Goal: Navigation & Orientation: Find specific page/section

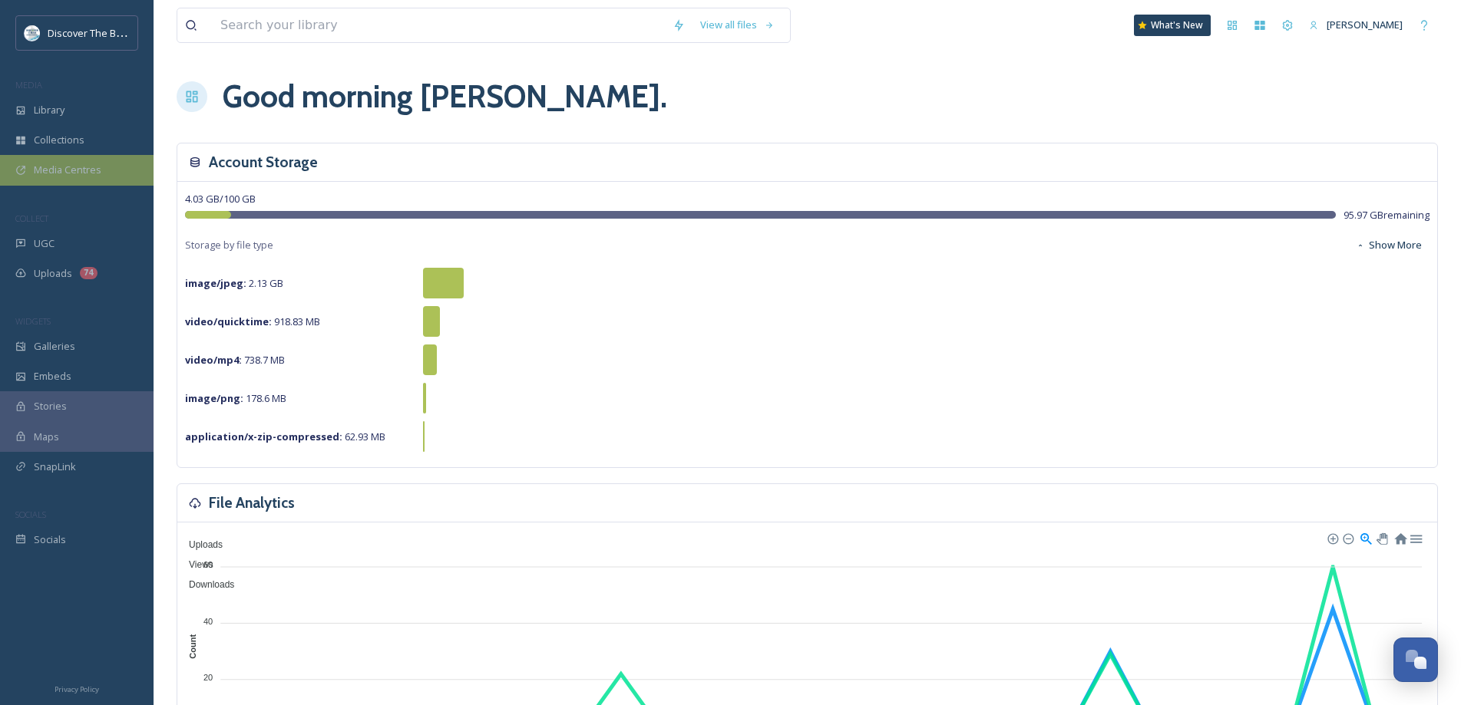
click at [90, 170] on span "Media Centres" at bounding box center [68, 170] width 68 height 15
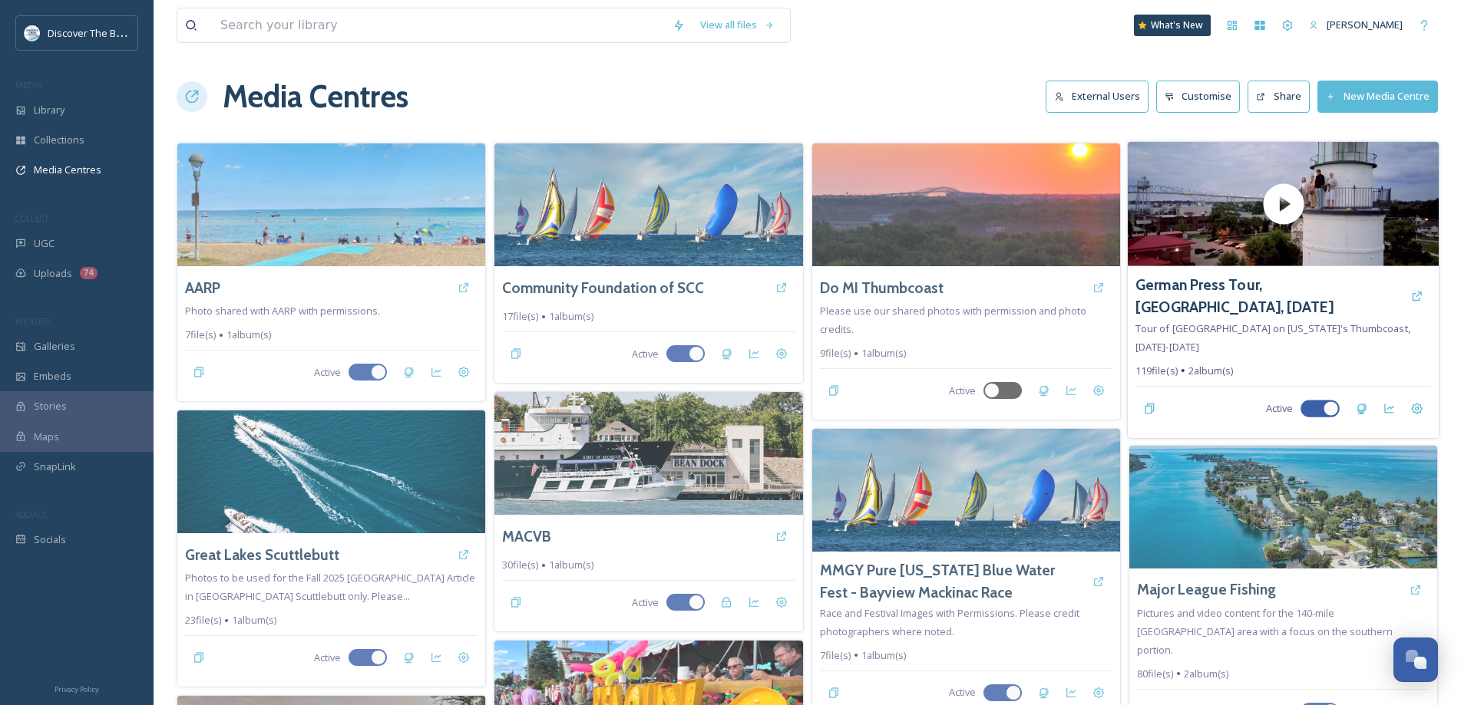
click at [1193, 330] on span "Tour of [GEOGRAPHIC_DATA] on [US_STATE]'s Thumbcoast, [DATE]-[DATE]" at bounding box center [1272, 337] width 275 height 32
click at [1302, 282] on h3 "German Press Tour, [GEOGRAPHIC_DATA], [DATE]" at bounding box center [1269, 296] width 268 height 45
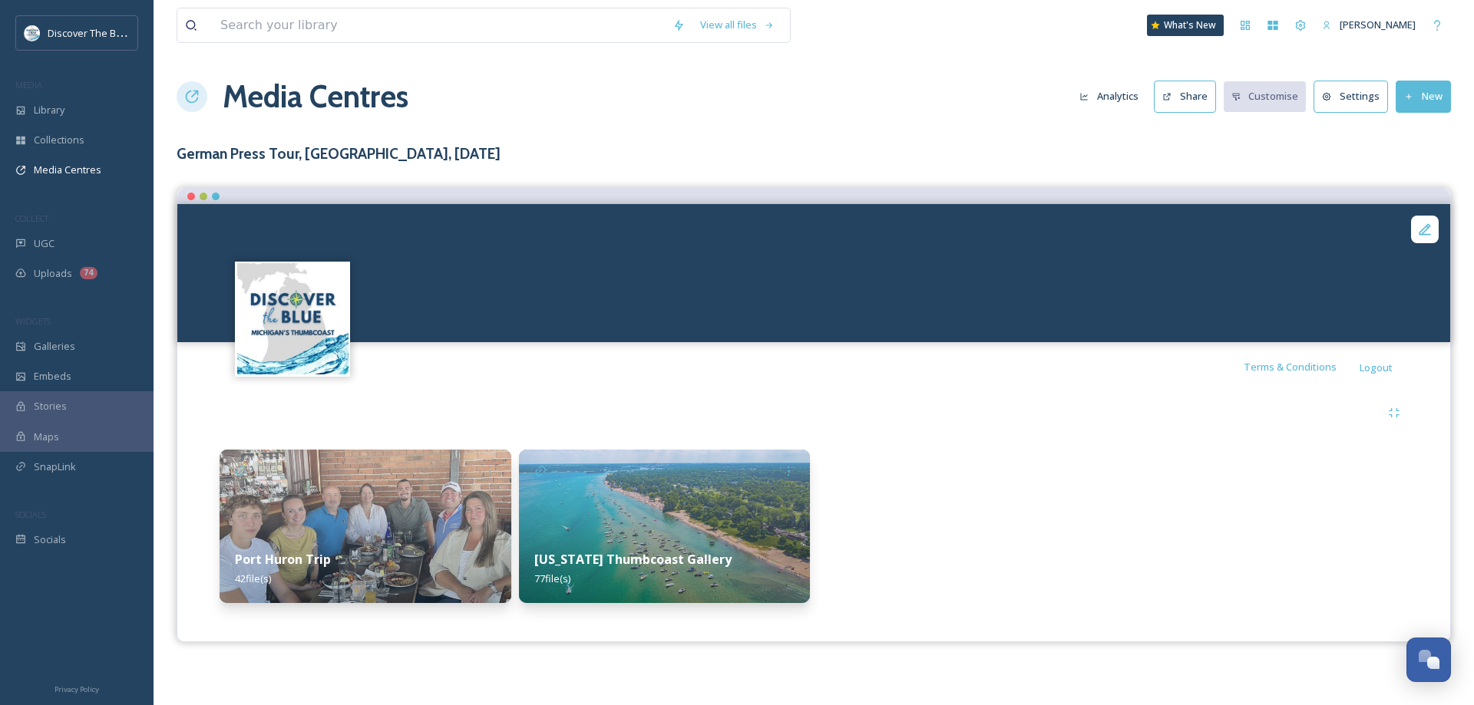
click at [1117, 97] on button "Analytics" at bounding box center [1108, 96] width 74 height 30
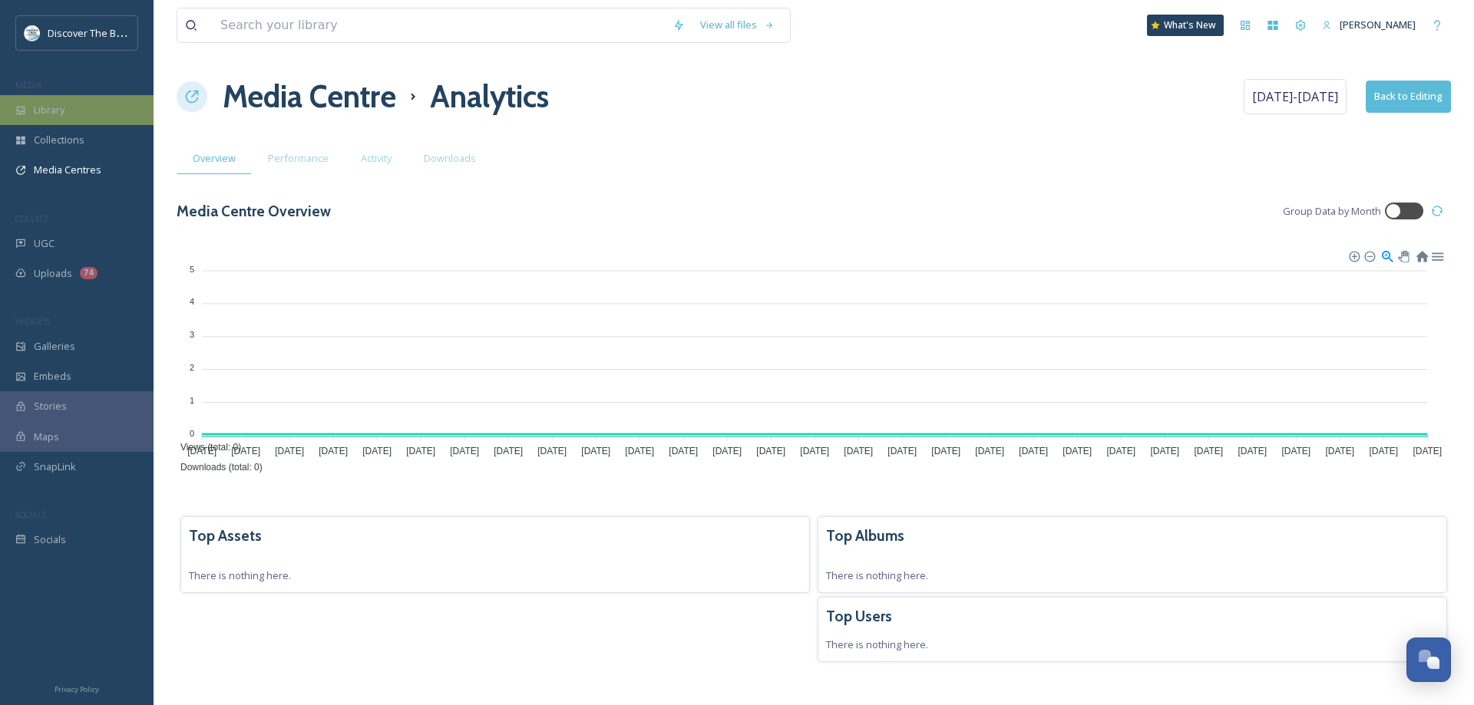
click at [63, 109] on span "Library" at bounding box center [49, 110] width 31 height 15
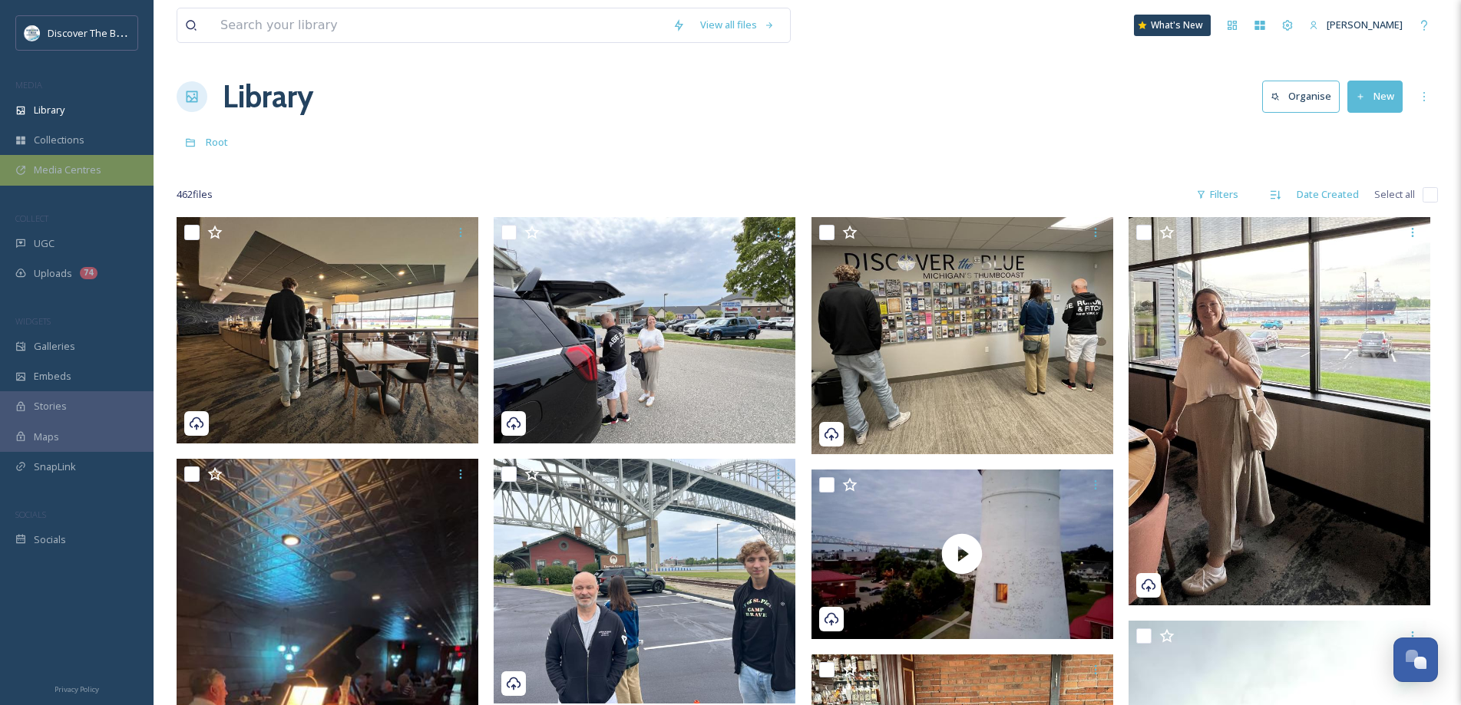
click at [83, 160] on div "Media Centres" at bounding box center [76, 170] width 153 height 30
